Goal: Understand site structure

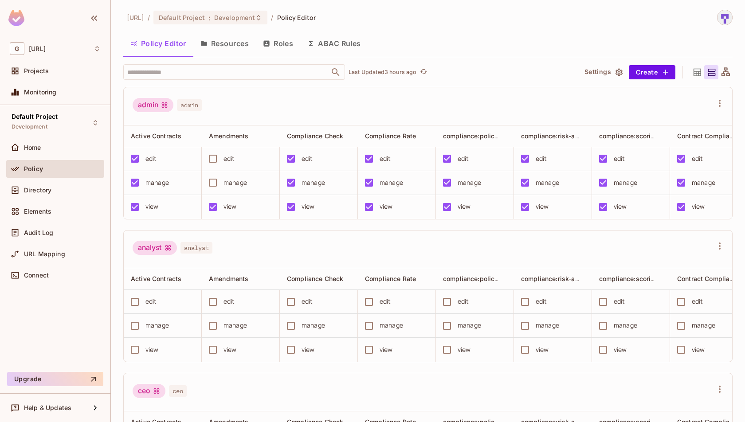
scroll to position [0, 796]
click at [35, 196] on div "Directory" at bounding box center [55, 190] width 98 height 18
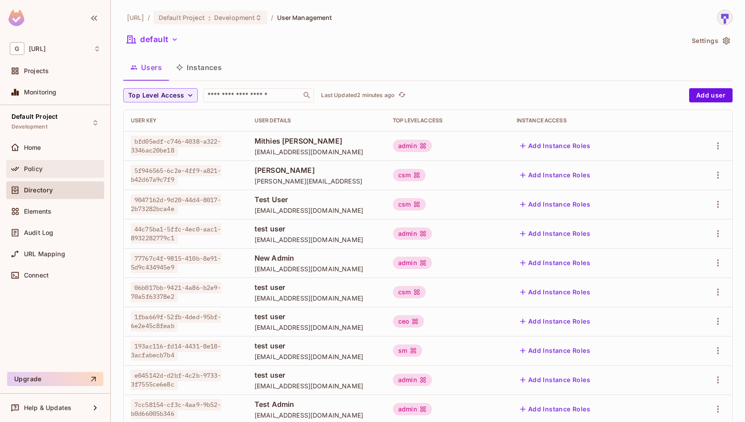
click at [51, 168] on div "Policy" at bounding box center [62, 168] width 77 height 7
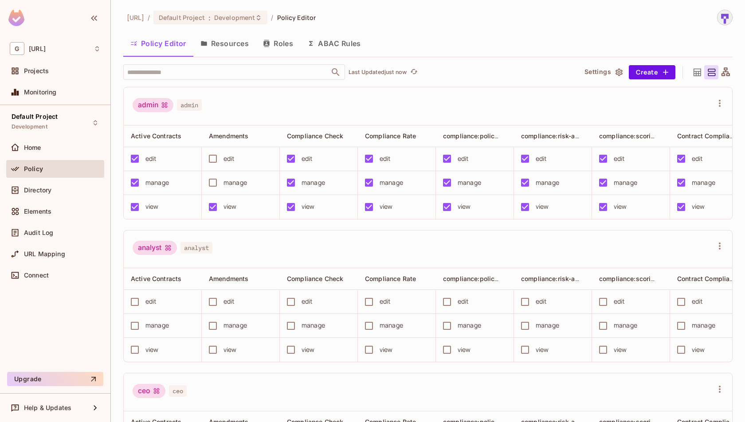
click at [238, 45] on button "Resources" at bounding box center [224, 43] width 63 height 22
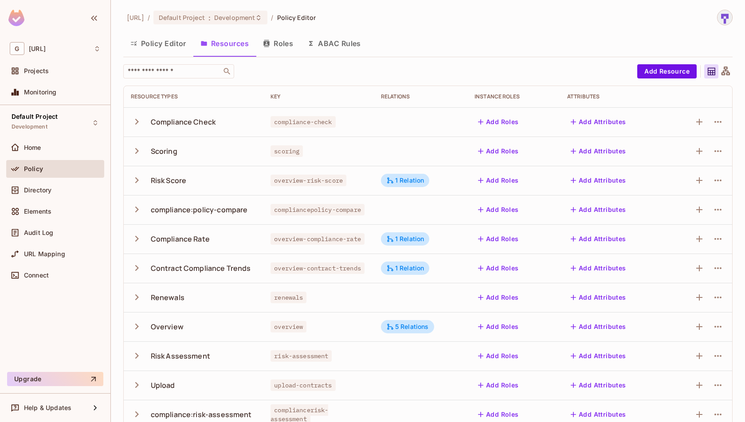
click at [284, 44] on button "Roles" at bounding box center [278, 43] width 44 height 22
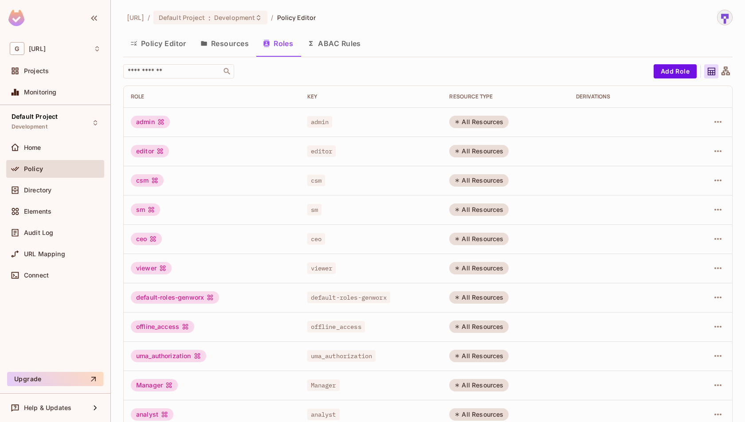
click at [165, 34] on button "Policy Editor" at bounding box center [158, 43] width 70 height 22
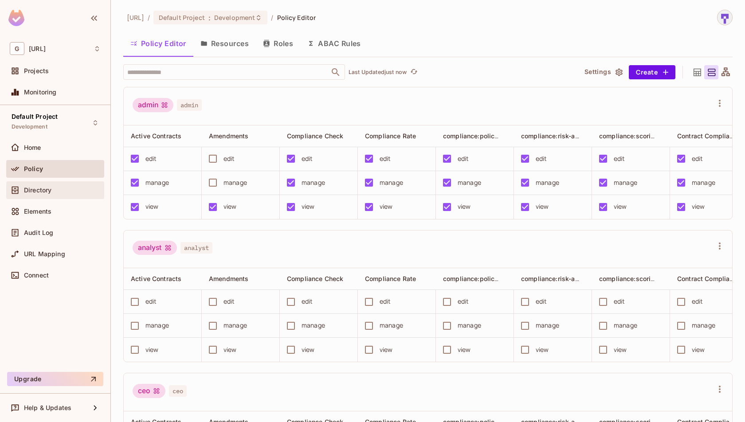
click at [61, 194] on div "Directory" at bounding box center [55, 190] width 91 height 11
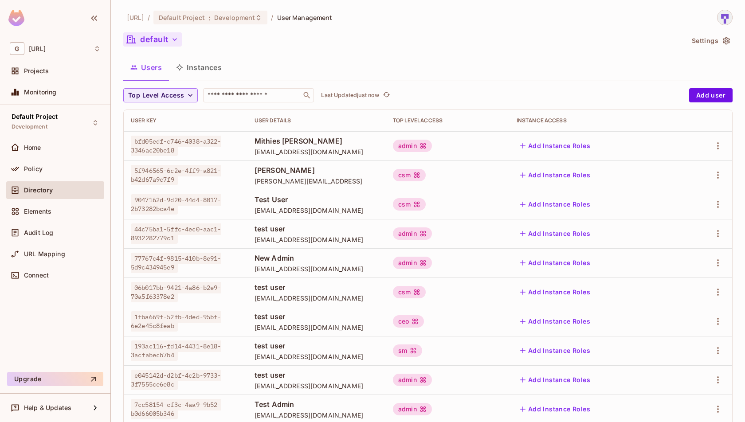
click at [167, 43] on button "default" at bounding box center [152, 39] width 59 height 14
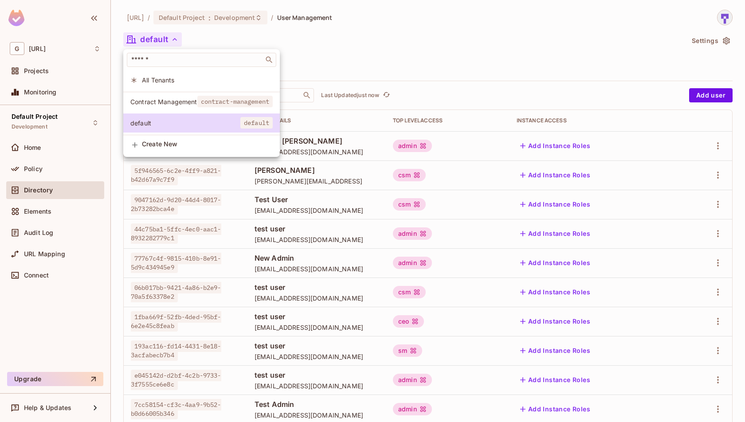
click at [370, 26] on div at bounding box center [372, 211] width 745 height 422
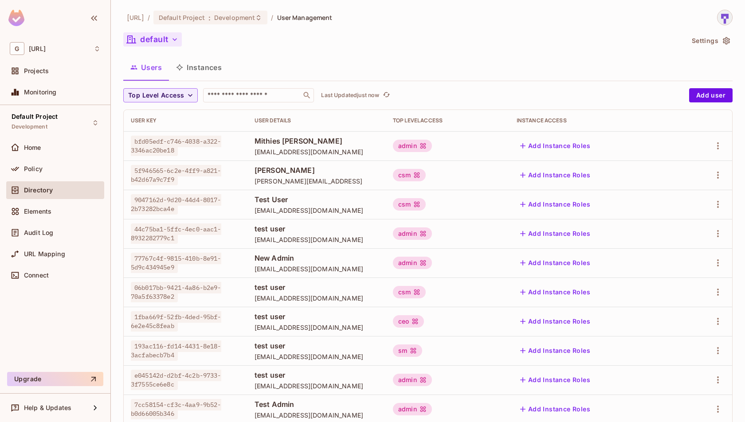
click at [168, 35] on button "default" at bounding box center [152, 39] width 59 height 14
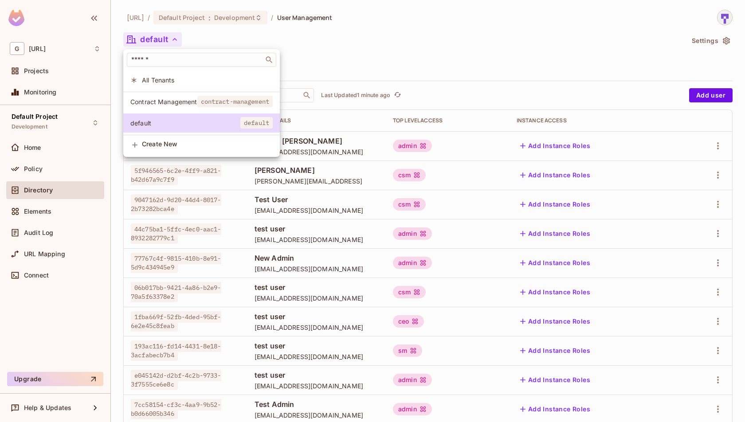
click at [180, 139] on li "Create New" at bounding box center [201, 145] width 157 height 20
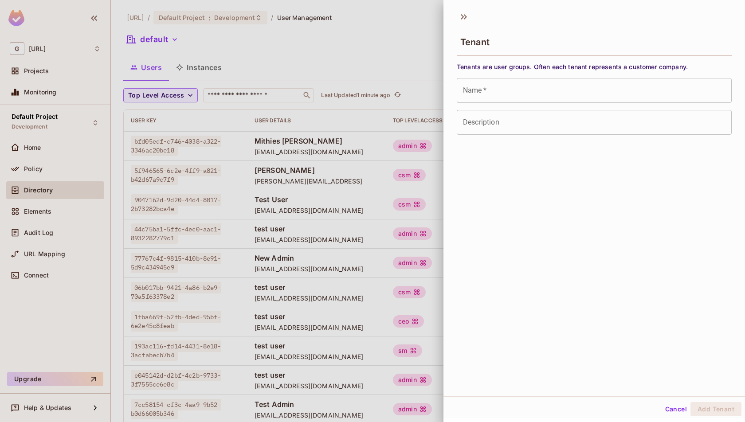
click at [362, 43] on div at bounding box center [372, 211] width 745 height 422
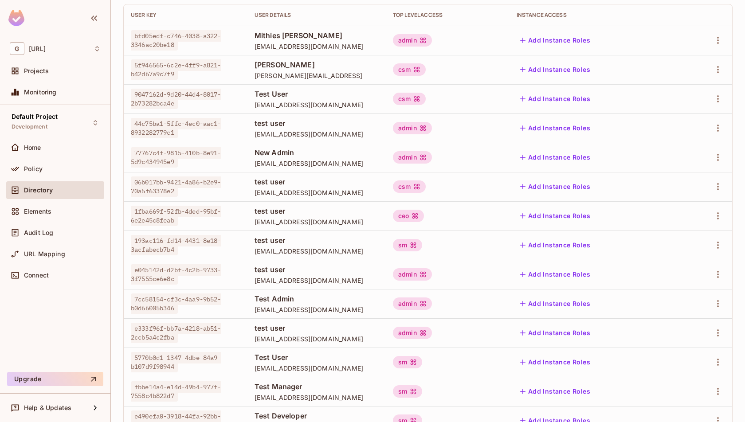
scroll to position [196, 0]
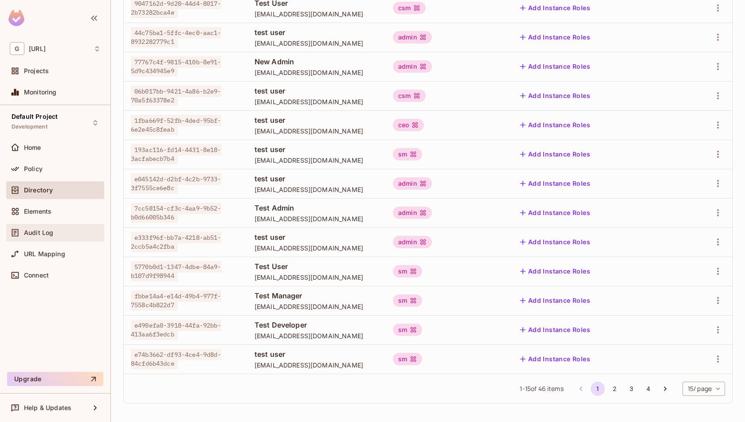
click at [57, 234] on div "Audit Log" at bounding box center [62, 232] width 77 height 7
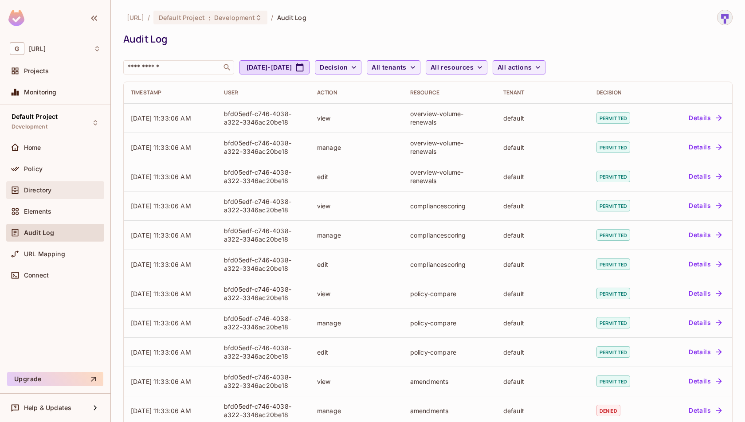
click at [42, 185] on div "Directory" at bounding box center [55, 190] width 91 height 11
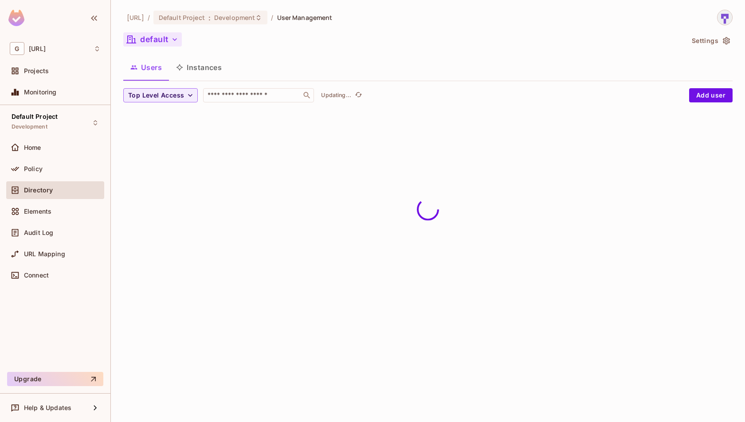
click at [165, 36] on button "default" at bounding box center [152, 39] width 59 height 14
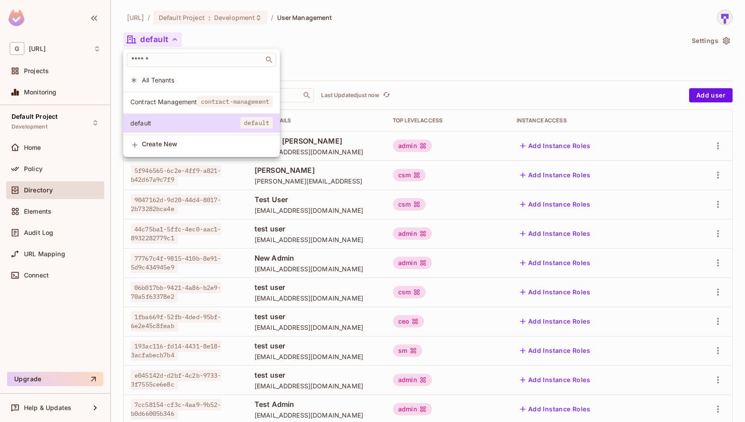
click at [541, 23] on div at bounding box center [372, 211] width 745 height 422
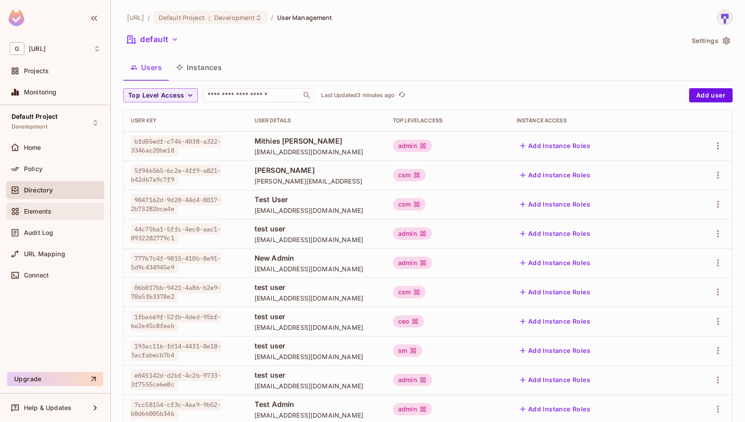
click at [40, 204] on div "Elements" at bounding box center [55, 212] width 98 height 18
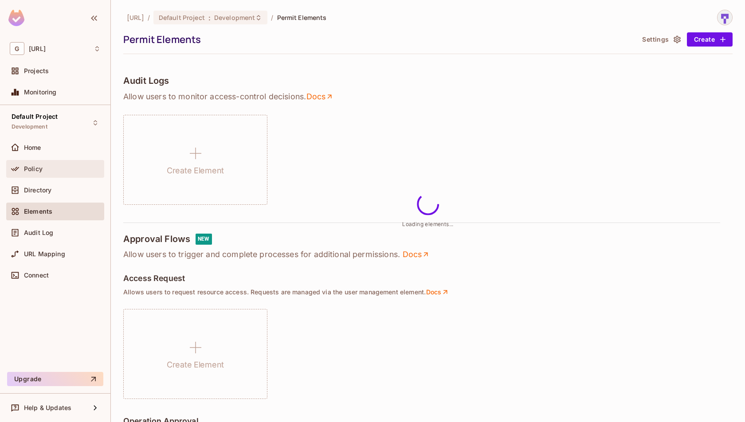
click at [41, 171] on span "Policy" at bounding box center [33, 168] width 19 height 7
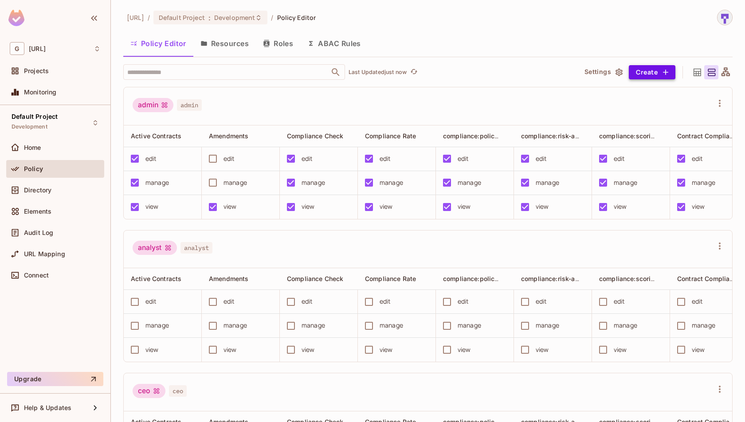
click at [648, 76] on button "Create" at bounding box center [652, 72] width 47 height 14
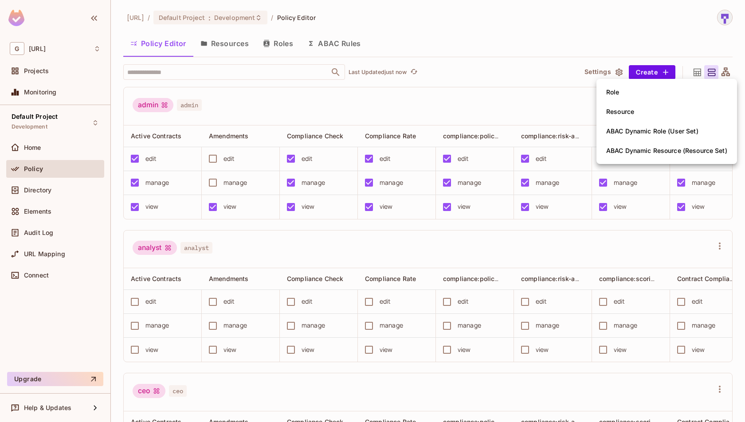
click at [560, 103] on div at bounding box center [372, 211] width 745 height 422
